Goal: Task Accomplishment & Management: Manage account settings

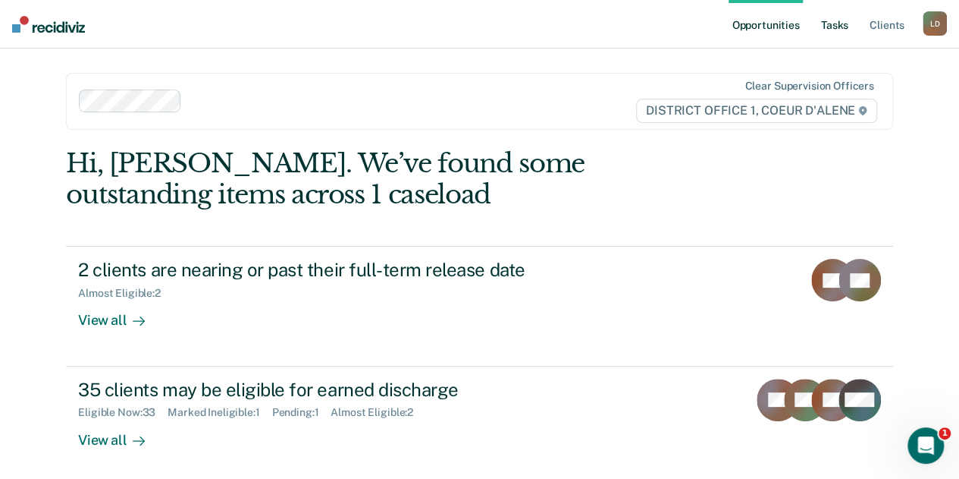
click at [842, 24] on link "Tasks" at bounding box center [834, 24] width 33 height 49
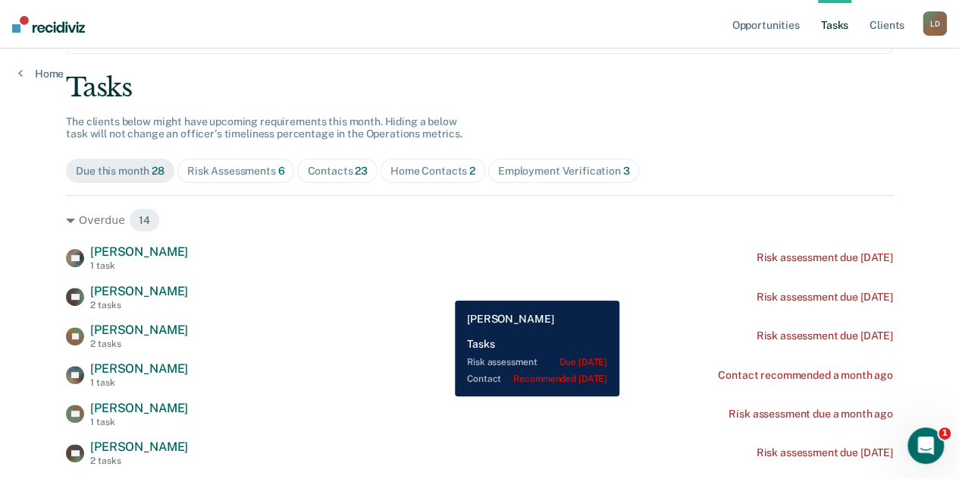
scroll to position [228, 0]
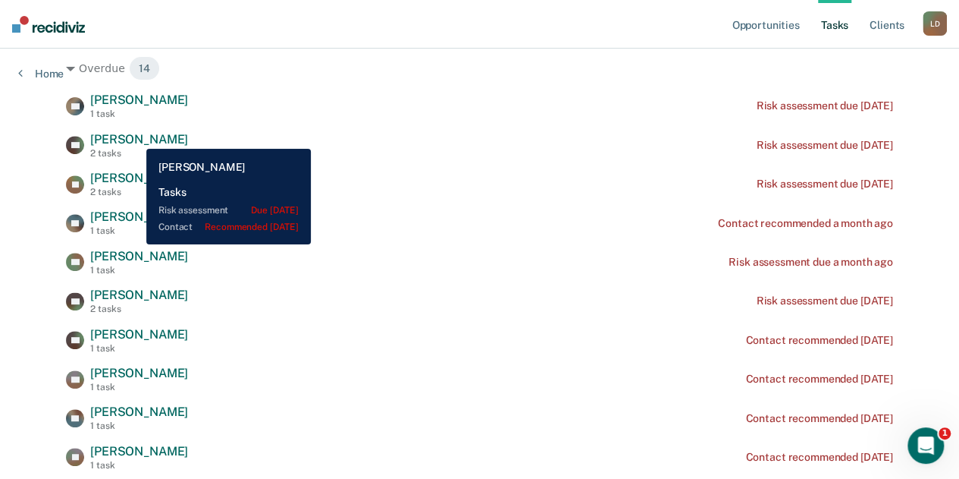
click at [135, 137] on span "[PERSON_NAME]" at bounding box center [139, 139] width 98 height 14
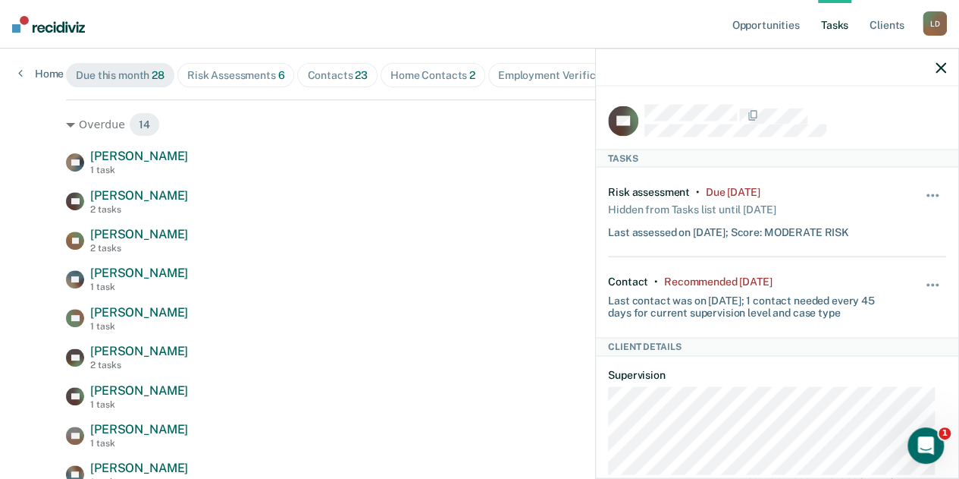
scroll to position [152, 0]
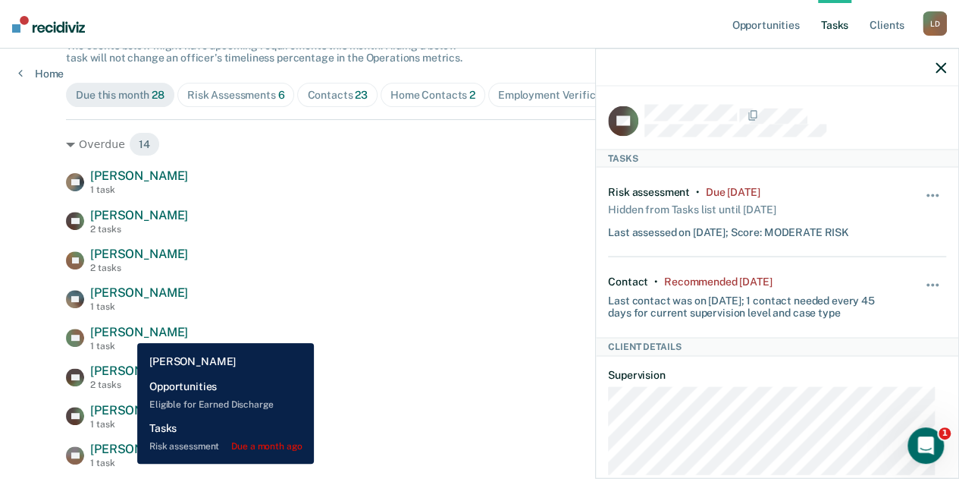
click at [126, 331] on span "[PERSON_NAME]" at bounding box center [139, 332] width 98 height 14
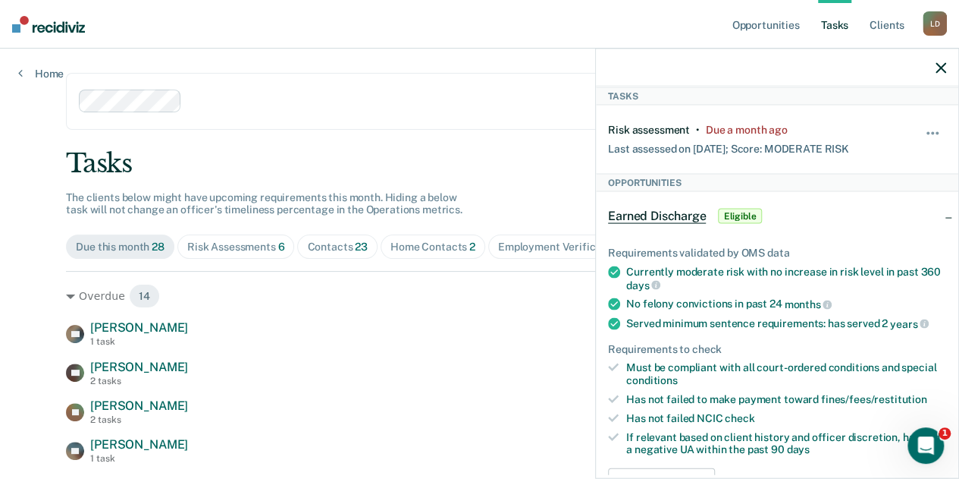
scroll to position [0, 0]
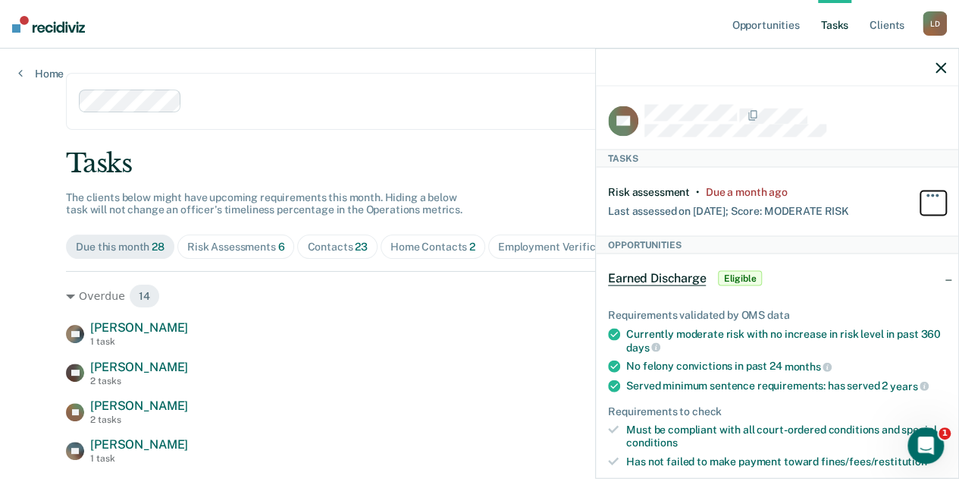
click at [931, 194] on span "button" at bounding box center [932, 195] width 3 height 3
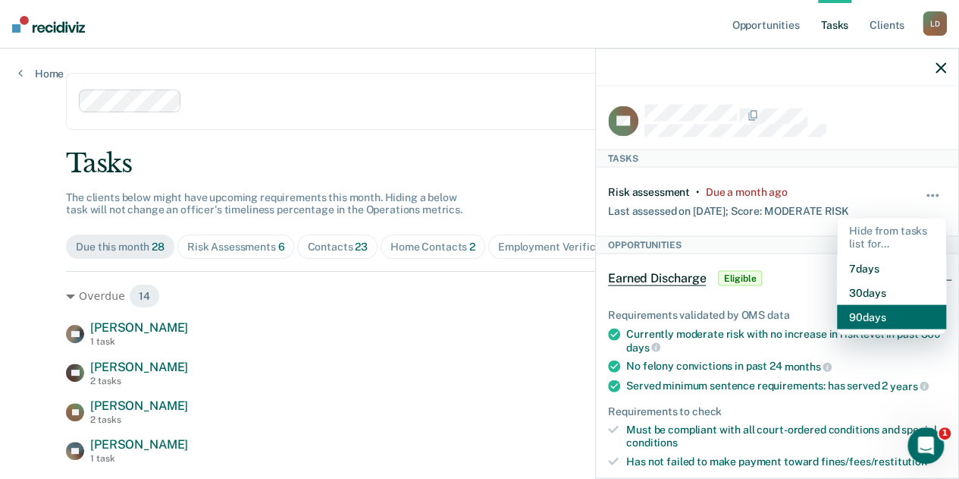
click at [862, 308] on button "90 days" at bounding box center [891, 316] width 109 height 24
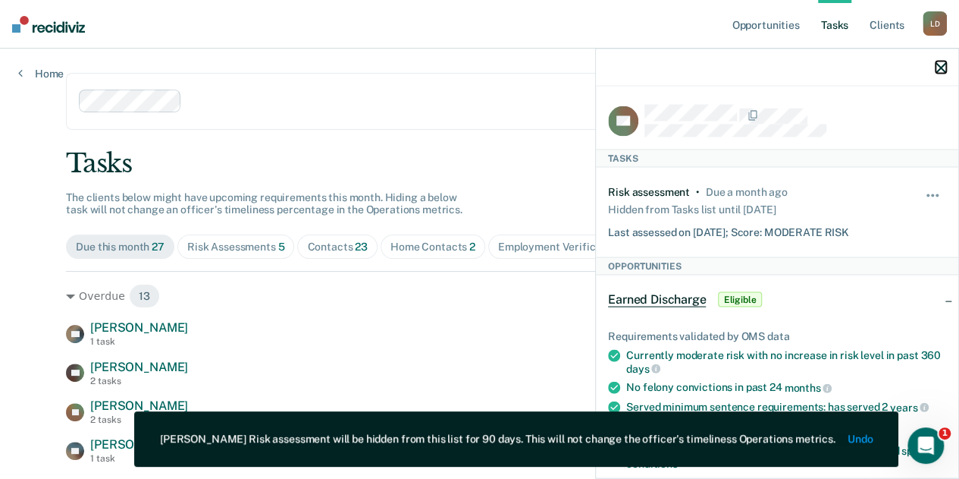
drag, startPoint x: 939, startPoint y: 68, endPoint x: 844, endPoint y: 150, distance: 125.8
click at [937, 69] on icon "button" at bounding box center [941, 67] width 11 height 11
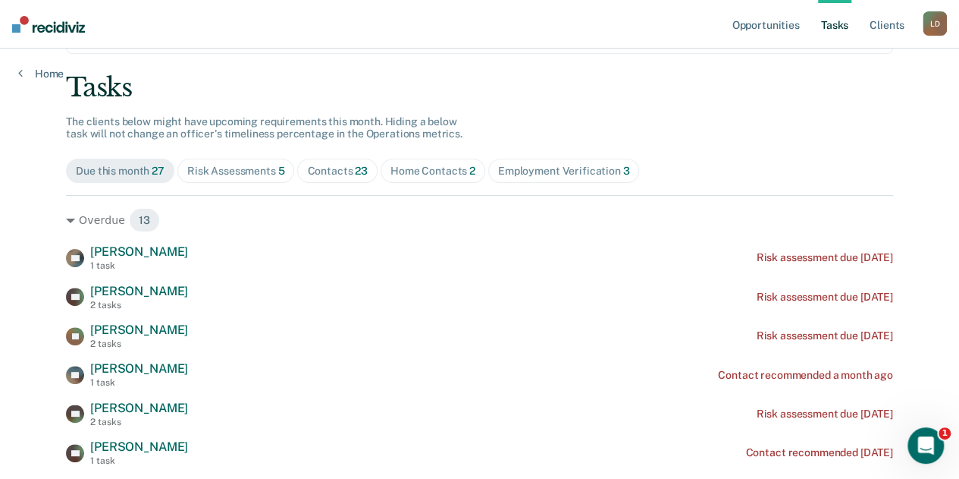
scroll to position [152, 0]
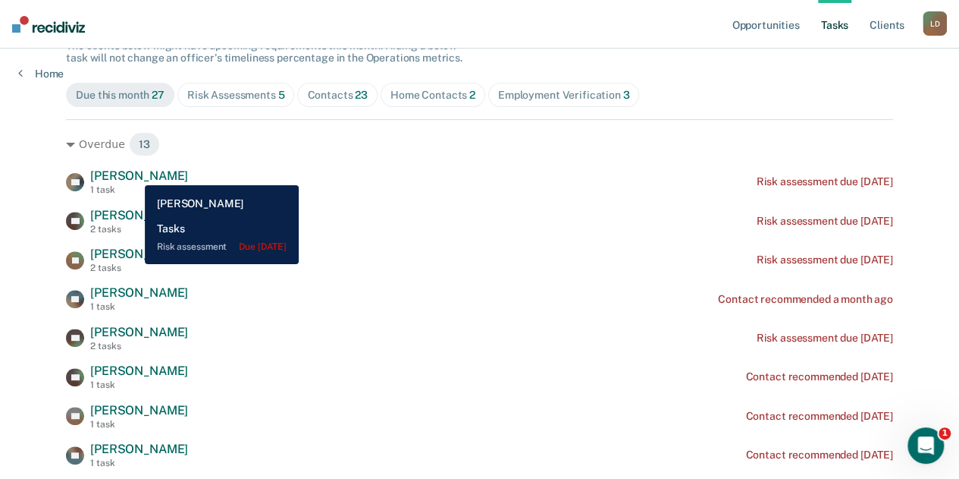
click at [133, 174] on span "[PERSON_NAME]" at bounding box center [139, 175] width 98 height 14
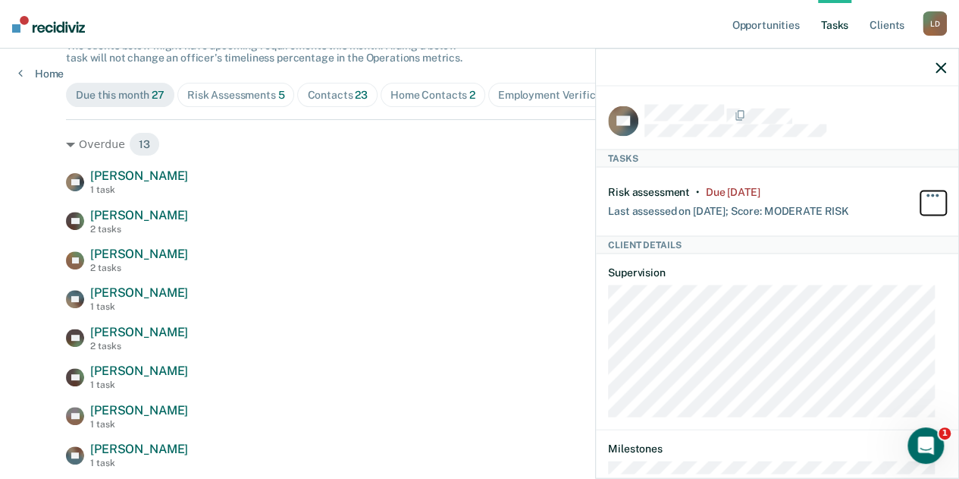
click at [928, 194] on button "button" at bounding box center [934, 203] width 26 height 24
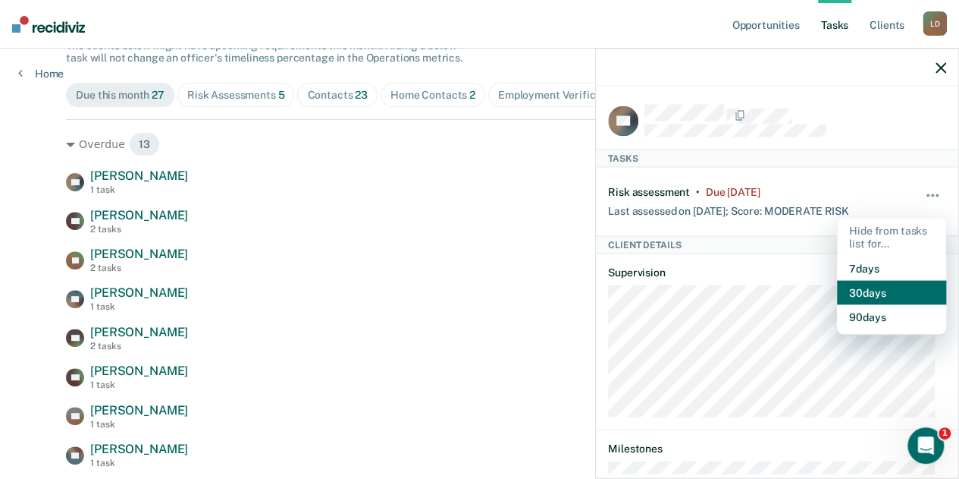
click at [889, 281] on button "30 days" at bounding box center [891, 292] width 109 height 24
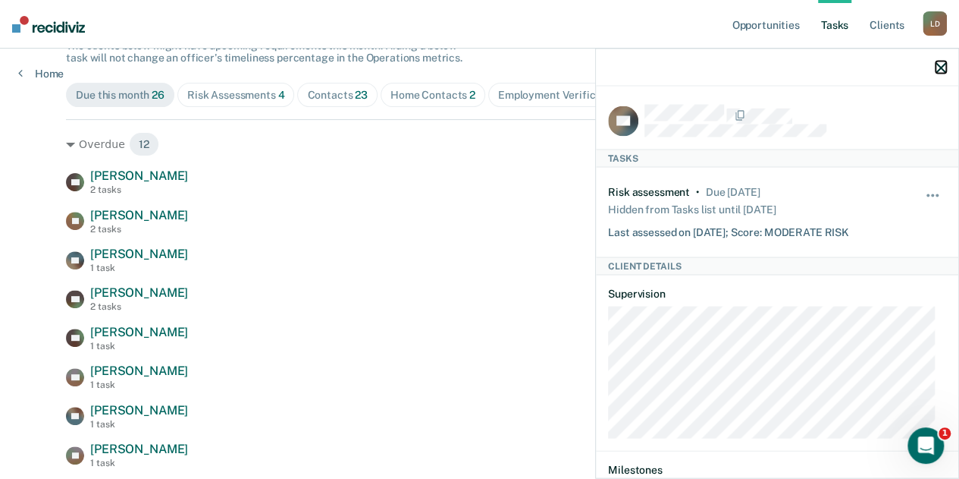
click at [942, 68] on icon "button" at bounding box center [941, 67] width 11 height 11
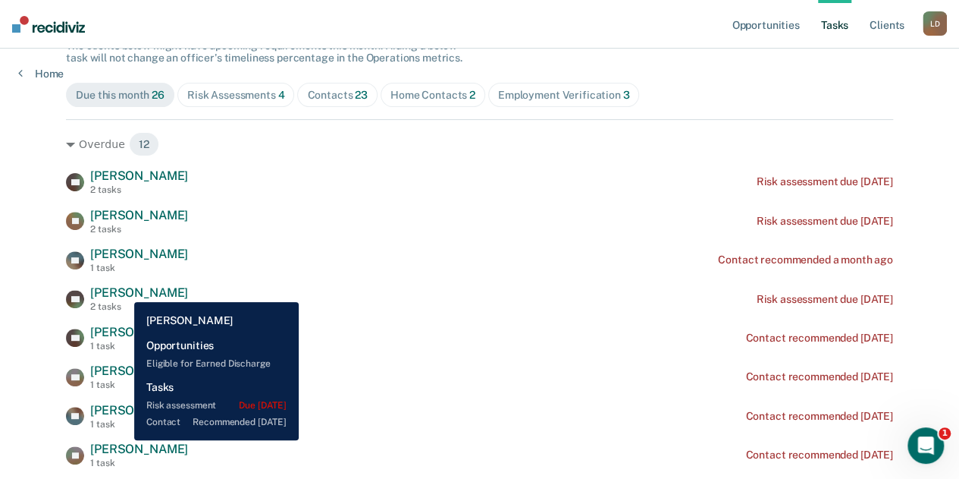
click at [123, 290] on span "[PERSON_NAME]" at bounding box center [139, 292] width 98 height 14
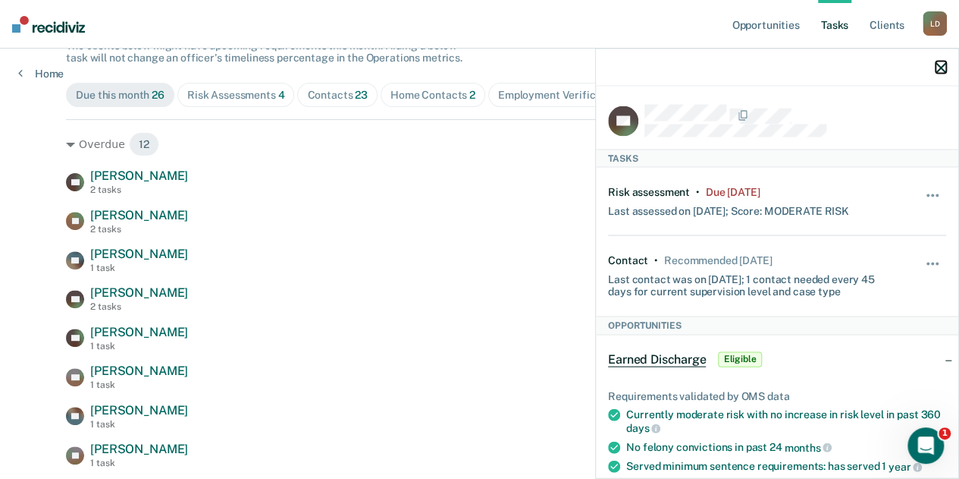
click at [941, 68] on icon "button" at bounding box center [941, 67] width 11 height 11
